Goal: Task Accomplishment & Management: Use online tool/utility

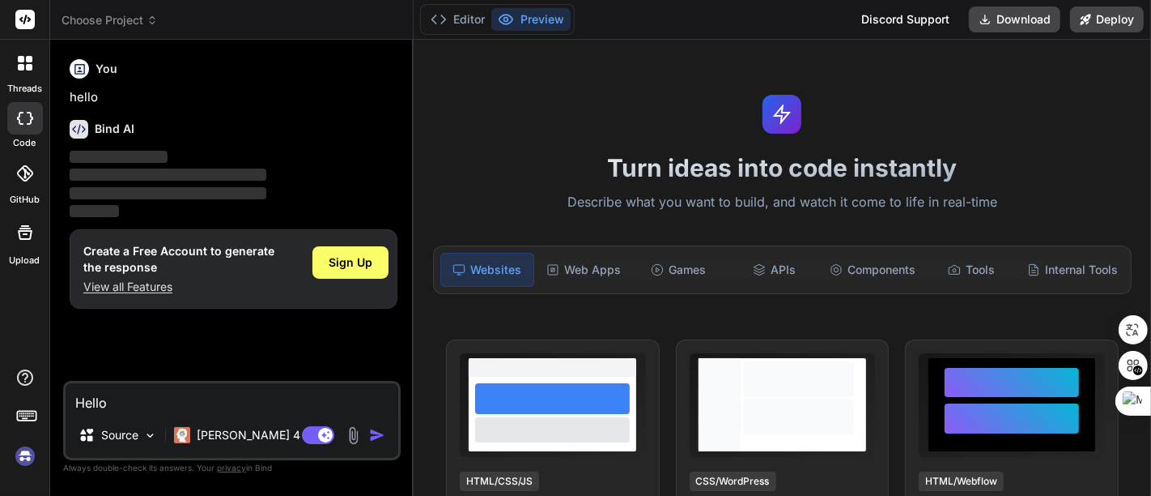
click at [147, 284] on p "View all Features" at bounding box center [178, 287] width 191 height 16
click at [23, 455] on img at bounding box center [25, 456] width 28 height 28
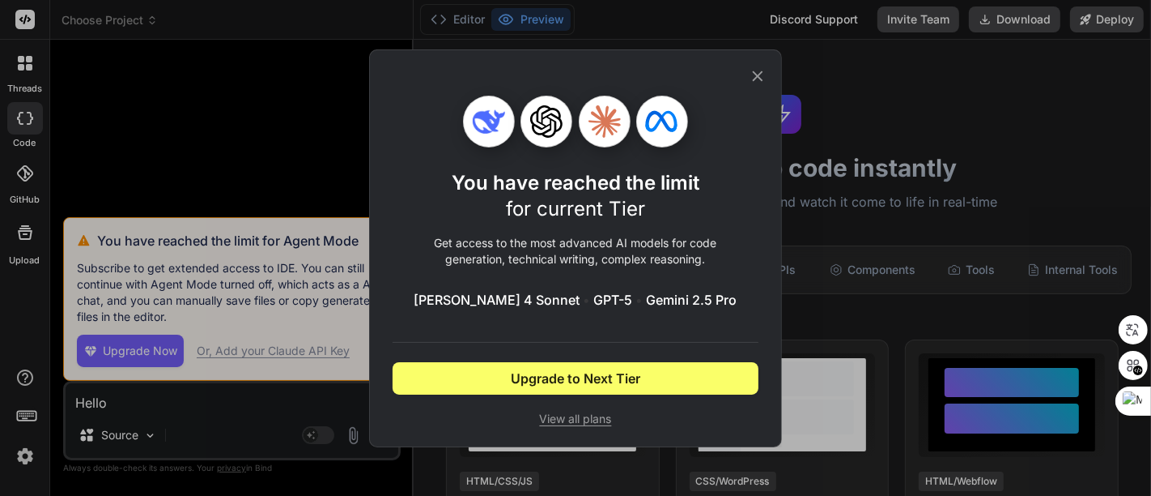
click at [761, 73] on icon at bounding box center [758, 76] width 18 height 18
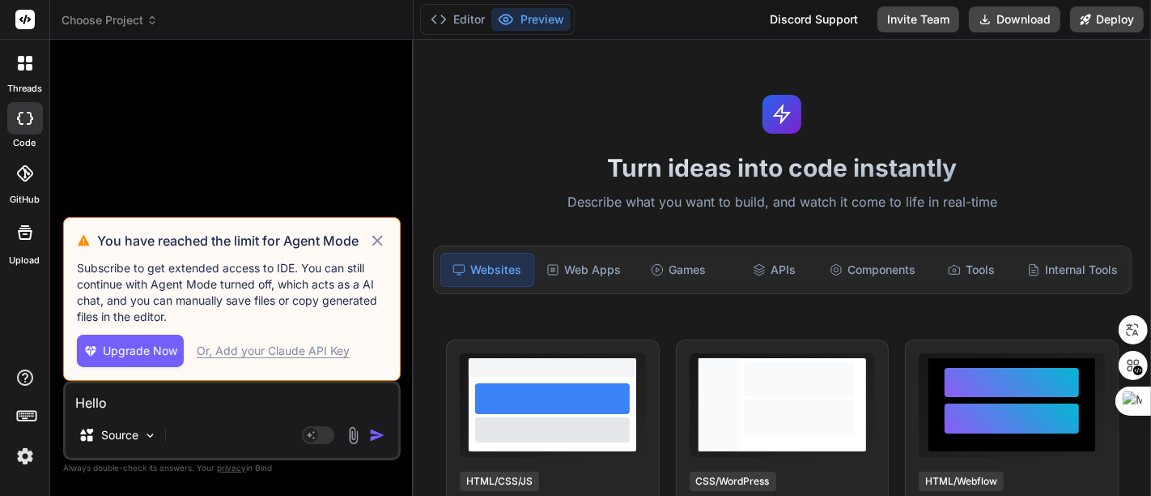
click at [377, 239] on icon at bounding box center [377, 240] width 19 height 19
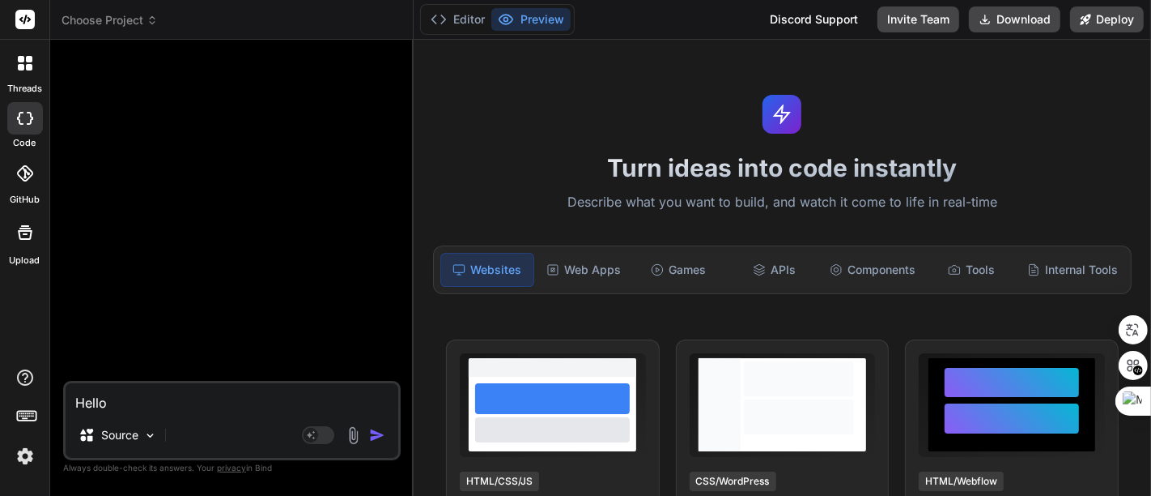
click at [168, 411] on textarea "Hello" at bounding box center [232, 397] width 333 height 29
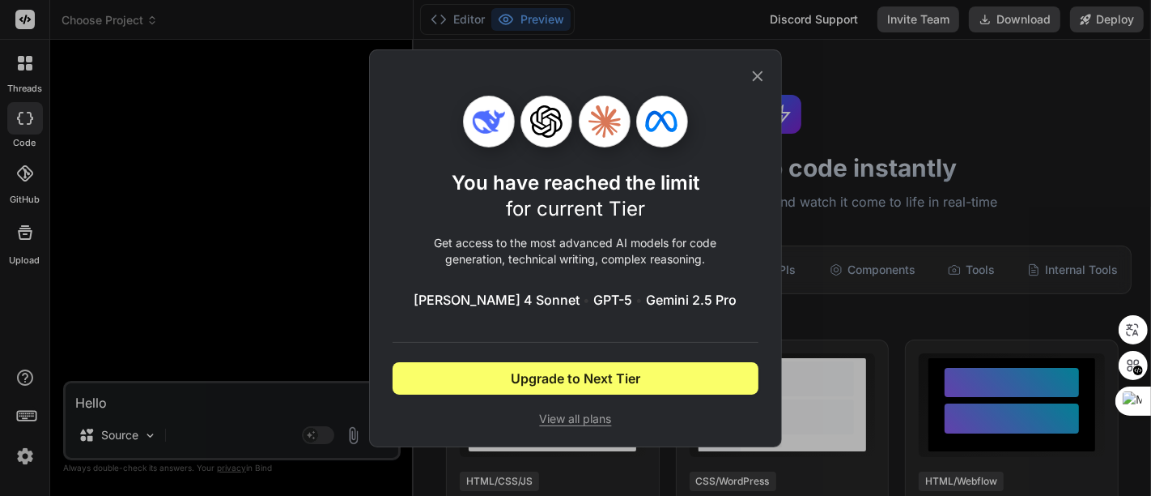
click at [764, 71] on icon at bounding box center [758, 76] width 18 height 18
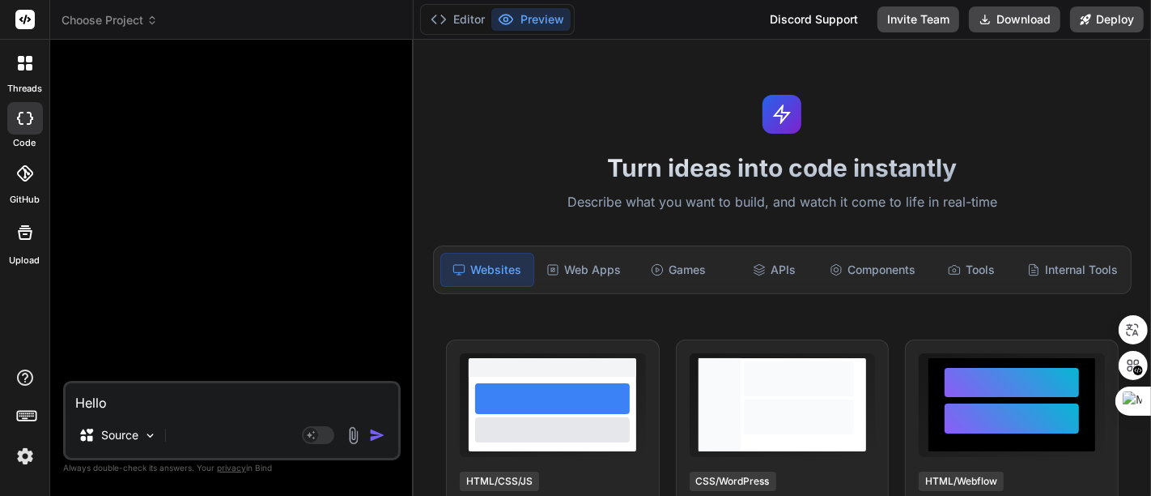
click at [28, 452] on img at bounding box center [25, 456] width 28 height 28
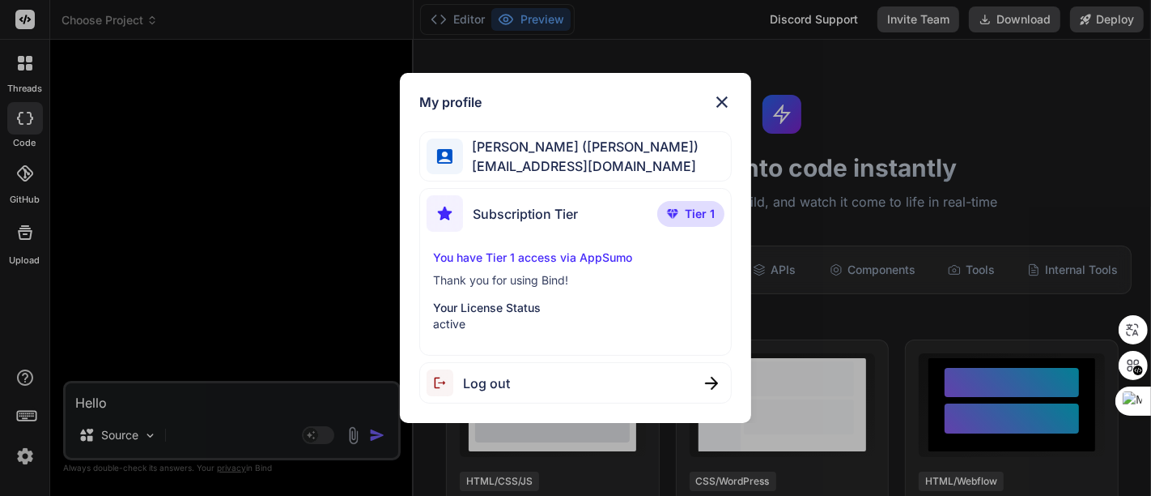
click at [573, 384] on div "Log out" at bounding box center [575, 382] width 313 height 41
type textarea "x"
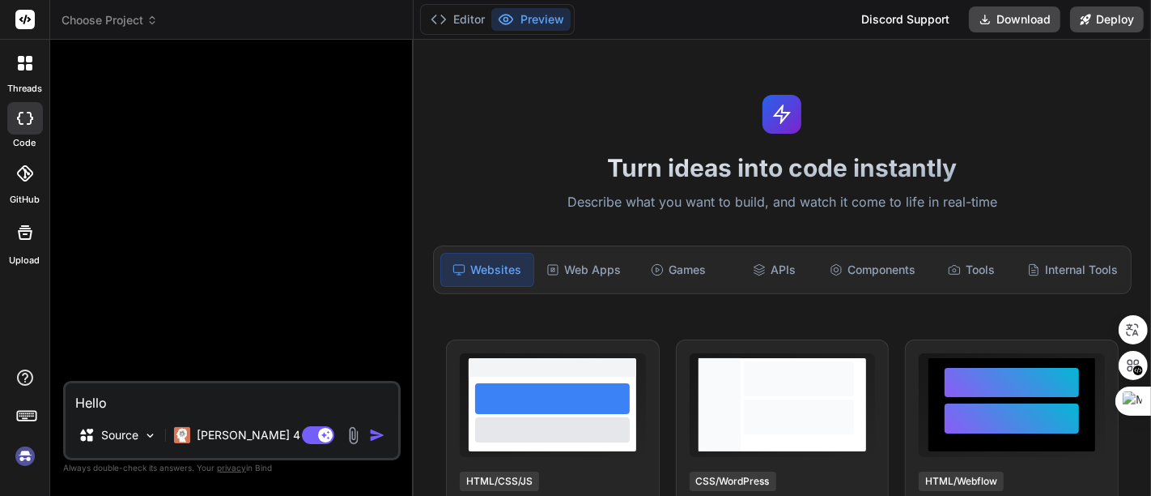
scroll to position [30, 0]
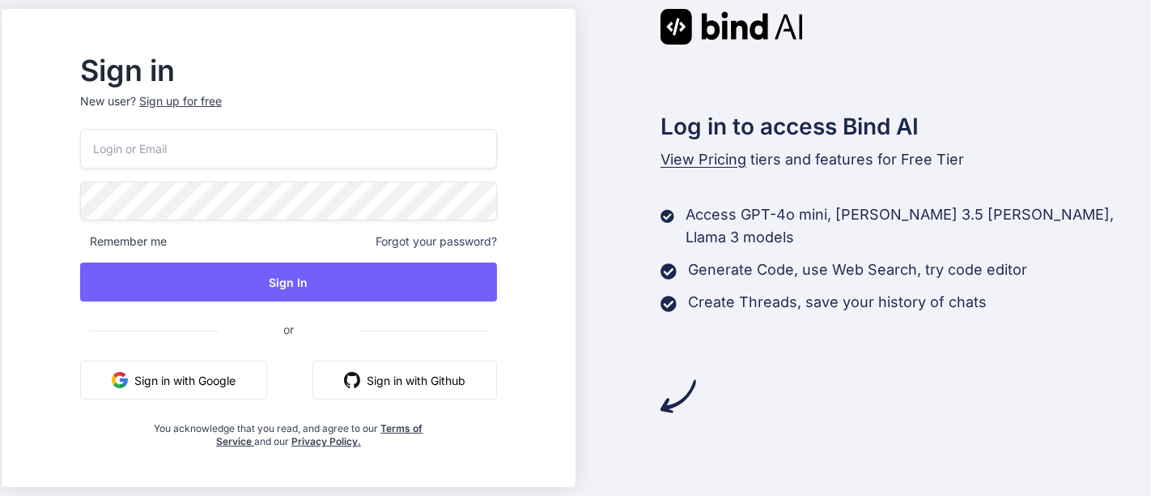
click at [245, 376] on button "Sign in with Google" at bounding box center [173, 379] width 187 height 39
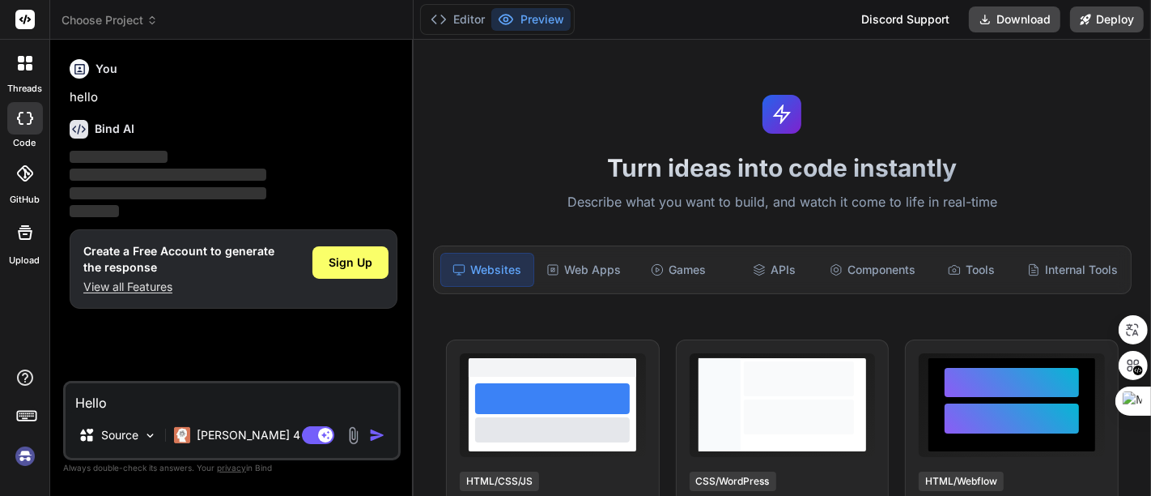
click at [914, 19] on div "Discord Support" at bounding box center [906, 19] width 108 height 26
click at [351, 255] on span "Sign Up" at bounding box center [351, 262] width 44 height 16
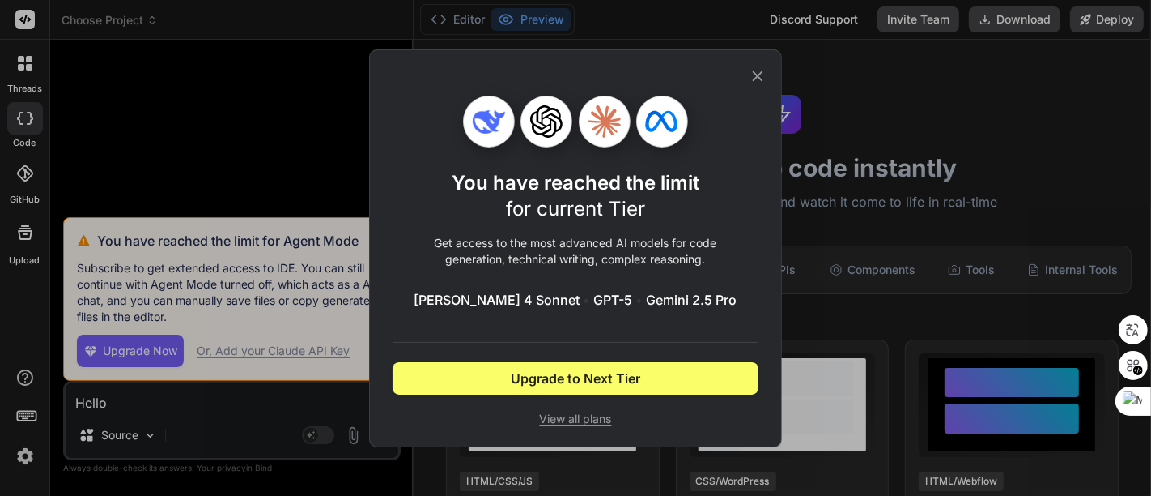
click at [756, 77] on icon at bounding box center [758, 75] width 11 height 11
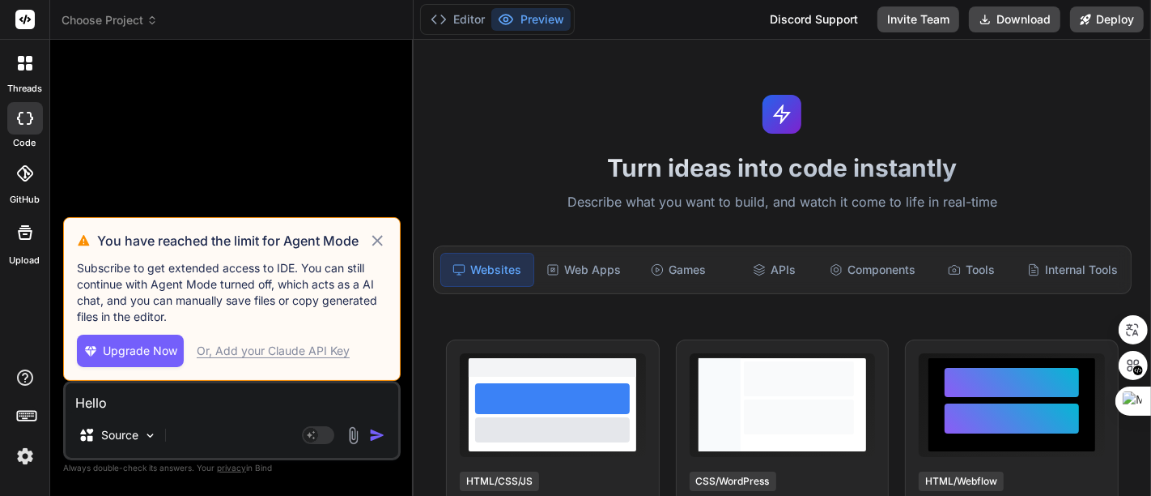
click at [381, 240] on icon at bounding box center [377, 240] width 19 height 19
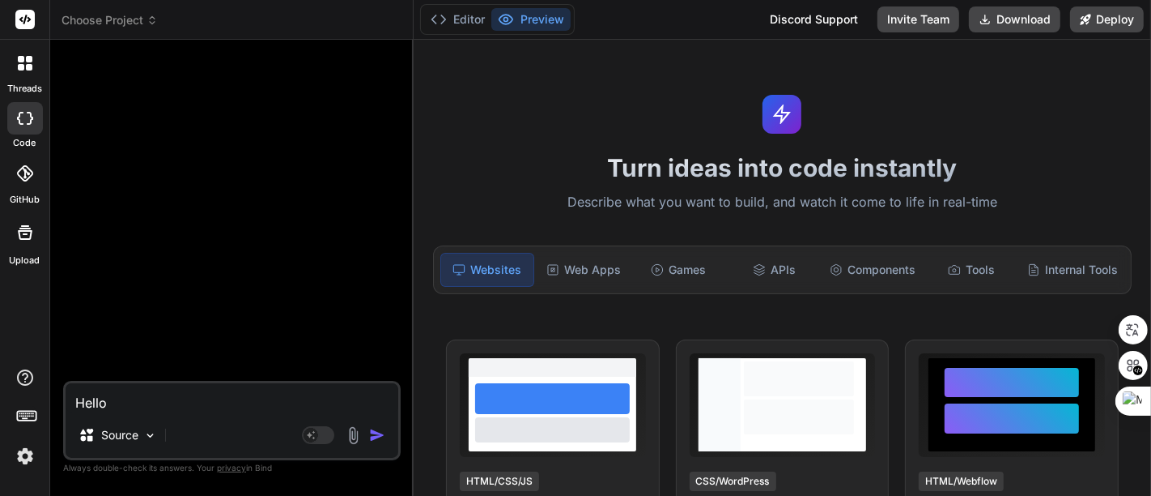
click at [221, 316] on div at bounding box center [233, 217] width 334 height 328
click at [157, 398] on textarea "Hello" at bounding box center [232, 397] width 333 height 29
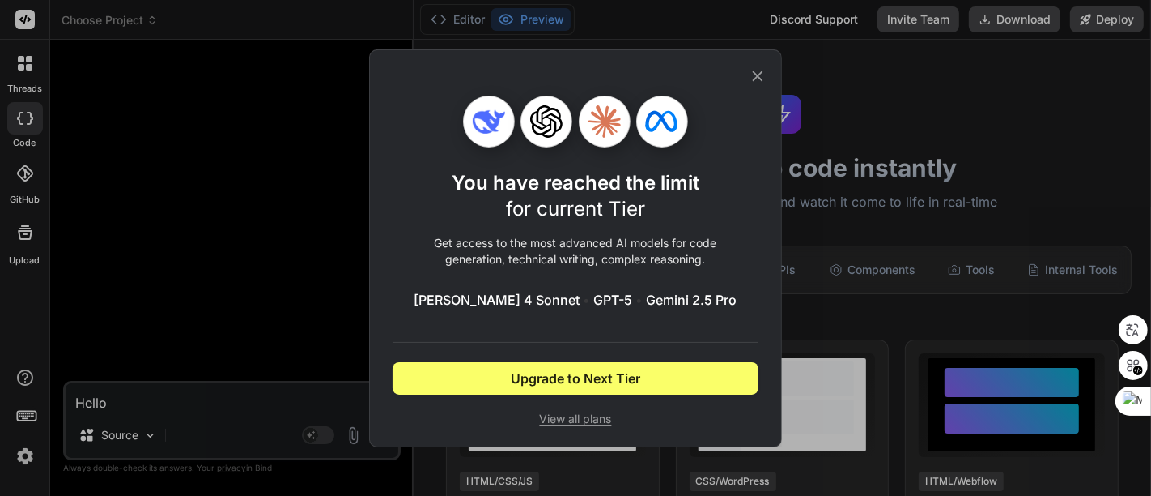
click at [759, 78] on icon at bounding box center [758, 76] width 18 height 18
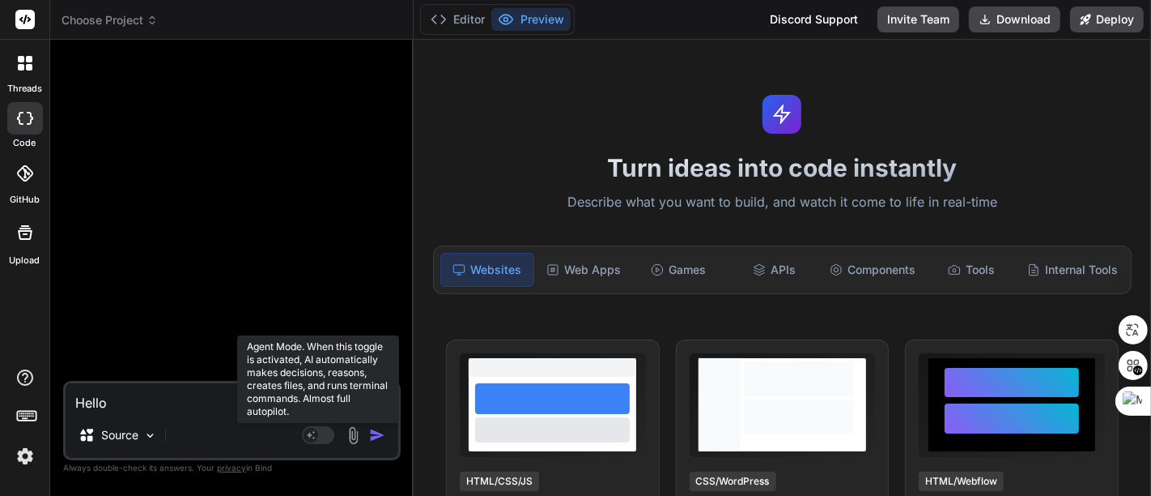
click at [317, 434] on rect at bounding box center [311, 435] width 15 height 15
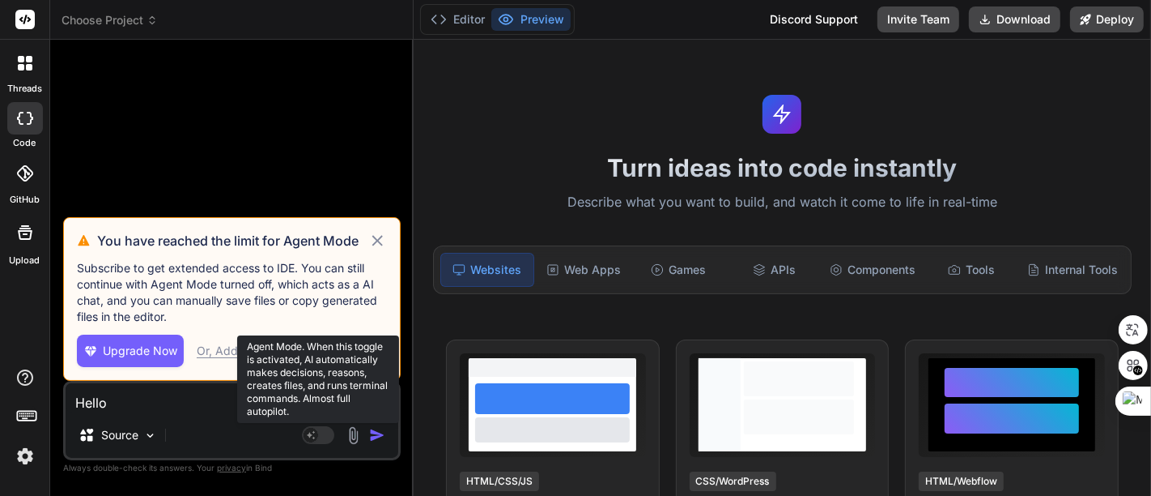
click at [317, 434] on rect at bounding box center [311, 435] width 15 height 15
click at [315, 433] on rect at bounding box center [311, 435] width 15 height 15
click at [314, 433] on rect at bounding box center [311, 435] width 15 height 15
click at [314, 432] on rect at bounding box center [311, 435] width 15 height 15
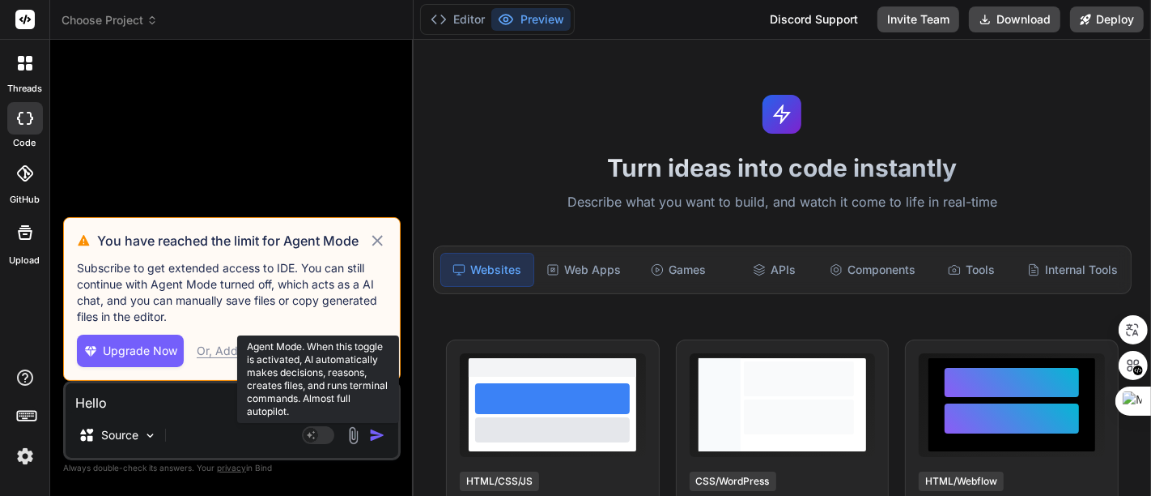
click at [314, 432] on rect at bounding box center [311, 435] width 15 height 15
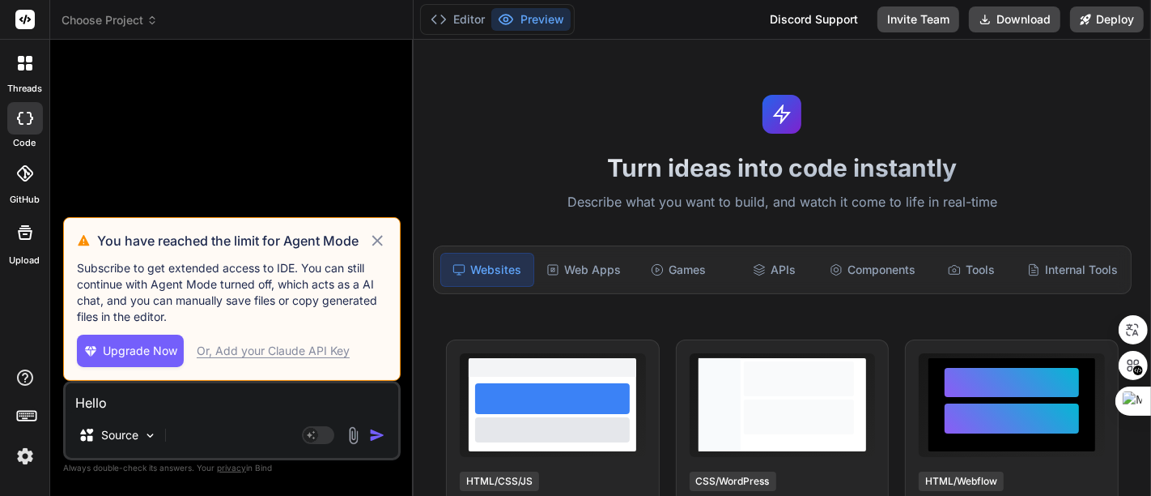
click at [377, 240] on icon at bounding box center [377, 240] width 11 height 11
type textarea "x"
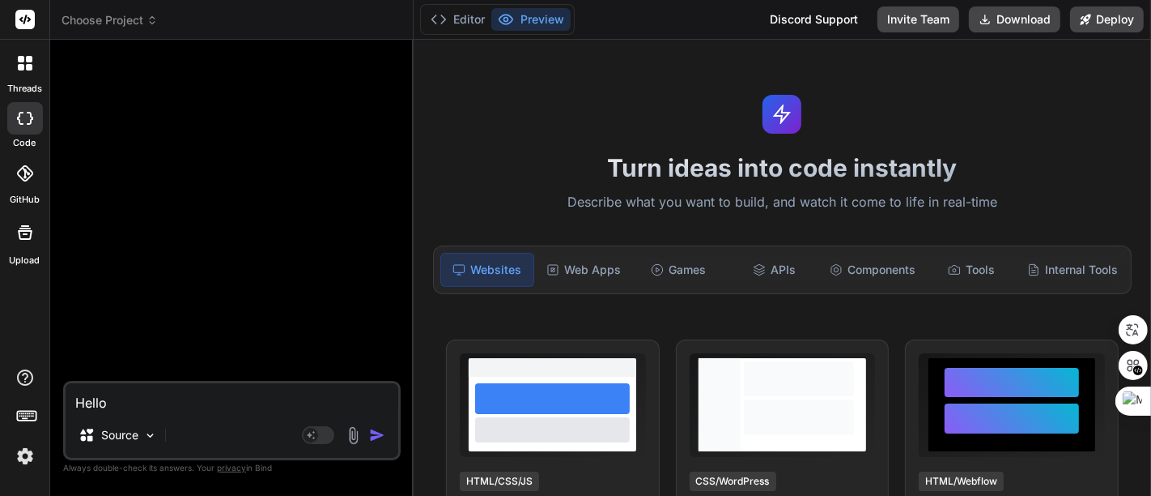
click at [181, 404] on textarea "Hello" at bounding box center [232, 397] width 333 height 29
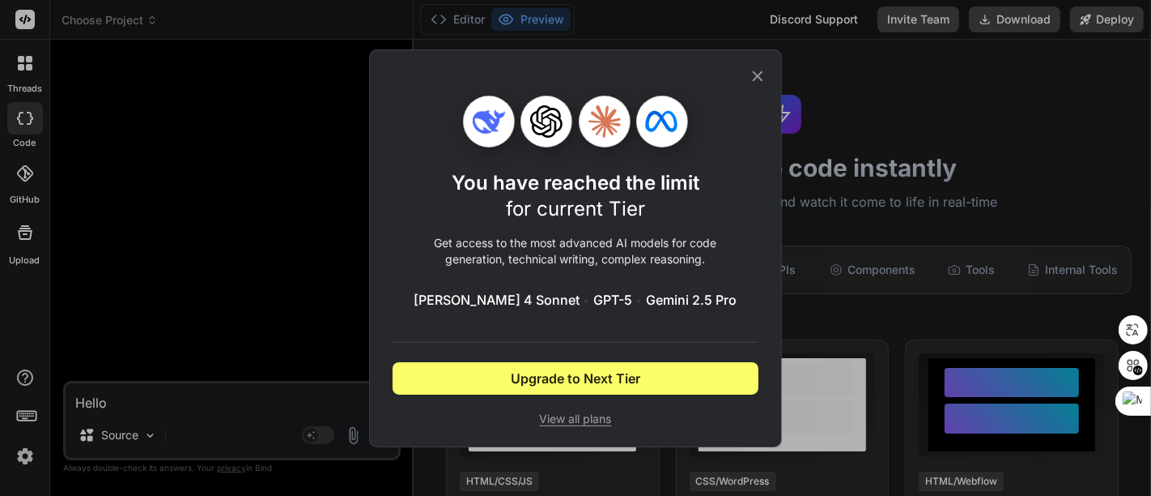
click at [751, 79] on icon at bounding box center [758, 76] width 18 height 18
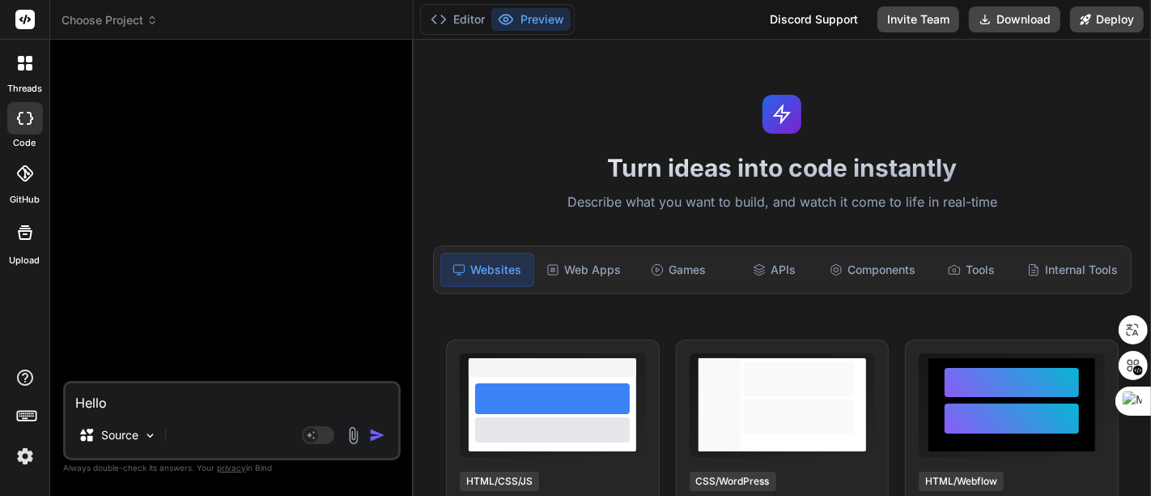
click at [812, 15] on div "Discord Support" at bounding box center [814, 19] width 108 height 26
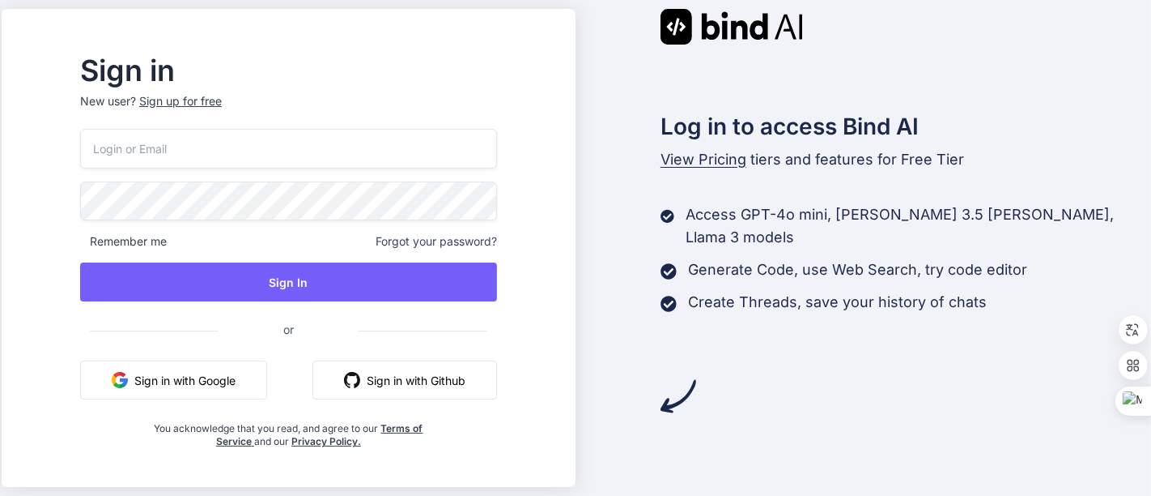
click at [216, 379] on button "Sign in with Google" at bounding box center [173, 379] width 187 height 39
